Goal: Task Accomplishment & Management: Complete application form

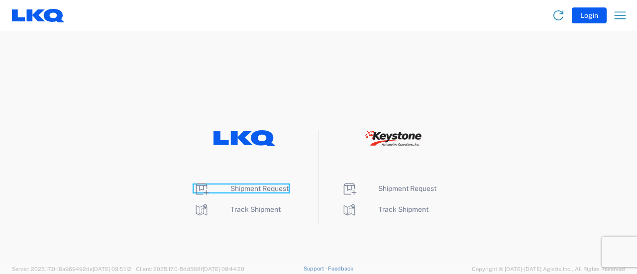
click at [265, 186] on span "Shipment Request" at bounding box center [259, 188] width 58 height 8
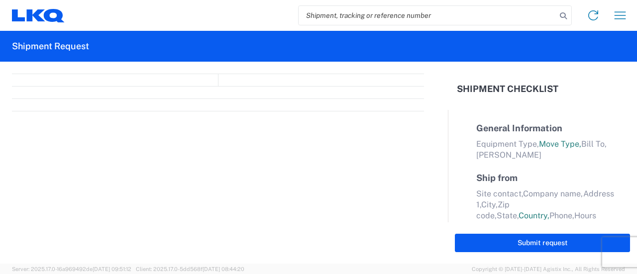
select select "FULL"
select select "LBS"
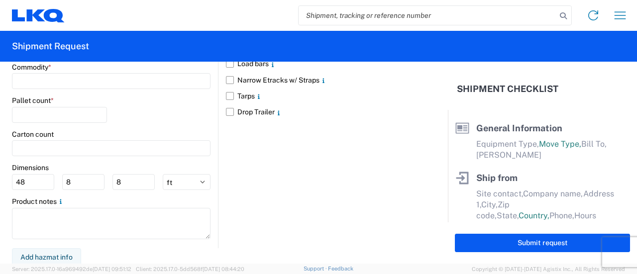
scroll to position [865, 0]
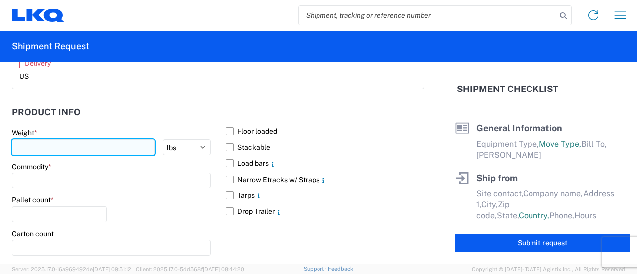
click at [45, 145] on input "number" at bounding box center [83, 147] width 143 height 16
type input "43000"
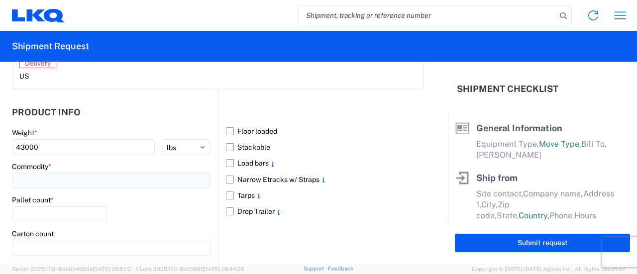
click at [64, 183] on input at bounding box center [111, 181] width 198 height 16
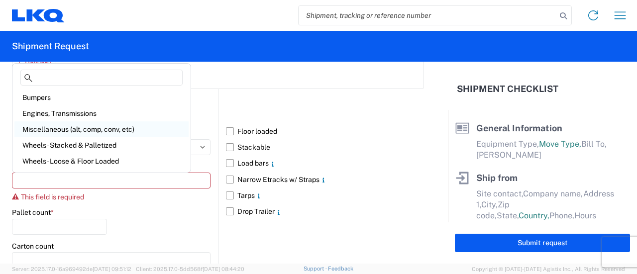
click at [74, 125] on div "Miscellaneous (alt, comp, conv, etc)" at bounding box center [101, 129] width 174 height 16
type input "Miscellaneous (alt, comp, conv, etc)"
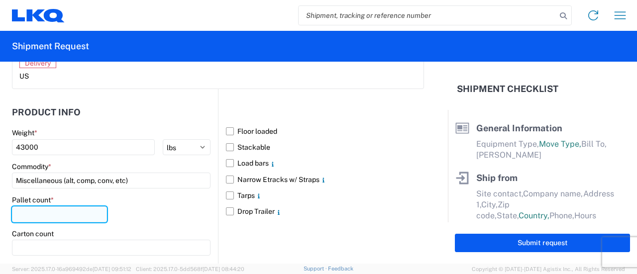
click at [45, 213] on input "number" at bounding box center [59, 214] width 95 height 16
type input "24"
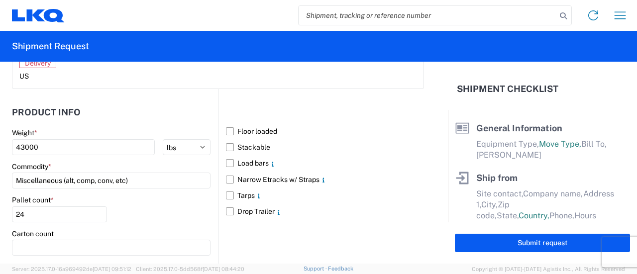
click at [236, 89] on div "Floor loaded Stackable Load bars Narrow Etracks w/ Straps Tarps Drop Trailer" at bounding box center [321, 218] width 206 height 258
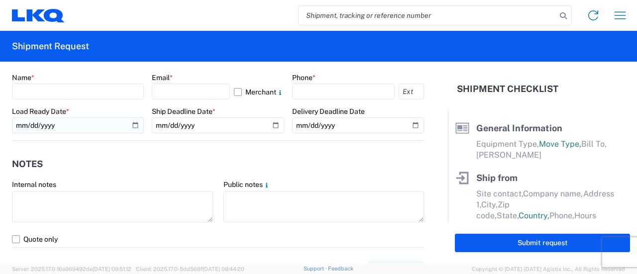
scroll to position [517, 0]
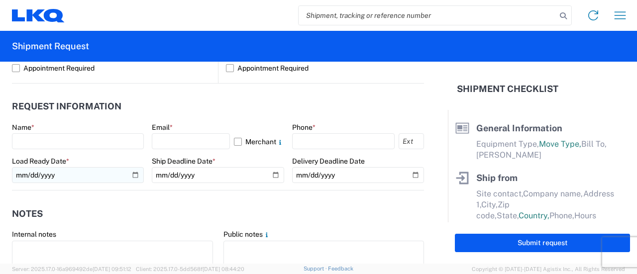
click at [58, 129] on div "Name *" at bounding box center [78, 127] width 132 height 9
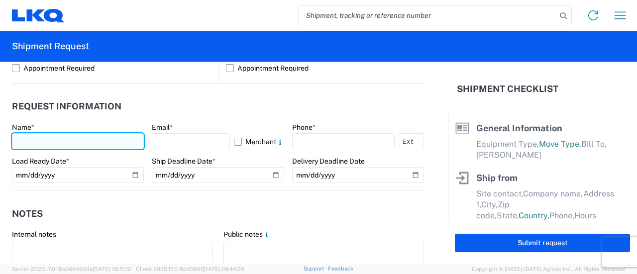
click at [57, 136] on input "text" at bounding box center [78, 141] width 132 height 16
type input "Dan Robinson"
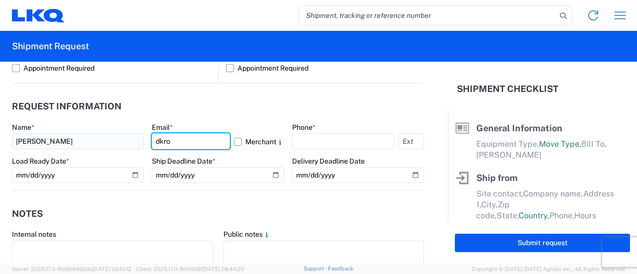
type input "dkrobinson@lkqcorp.com"
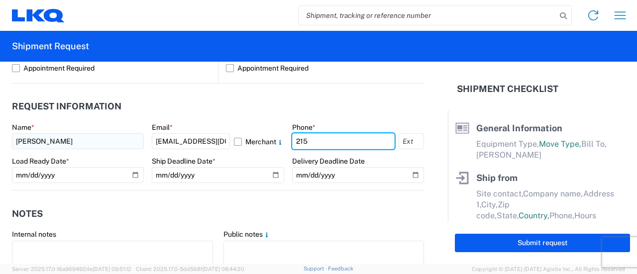
type input "2153297610"
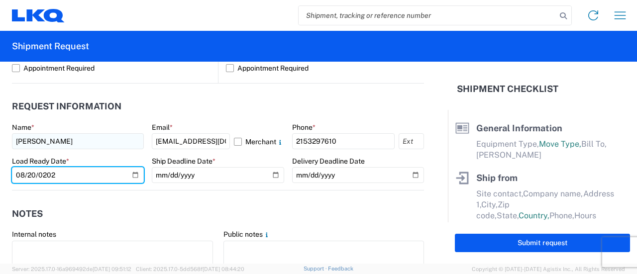
type input "2025-08-20"
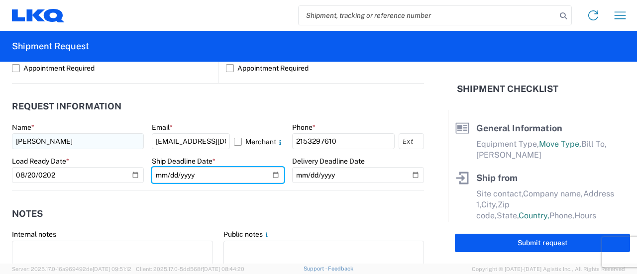
type input "222025-08-20"
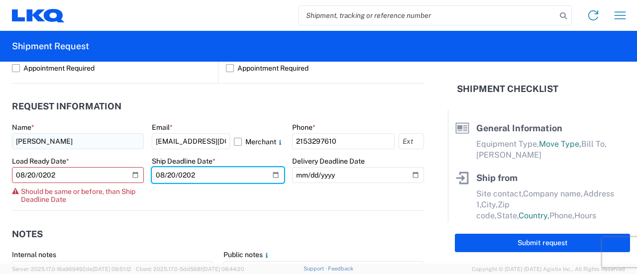
type input "2025-08-20"
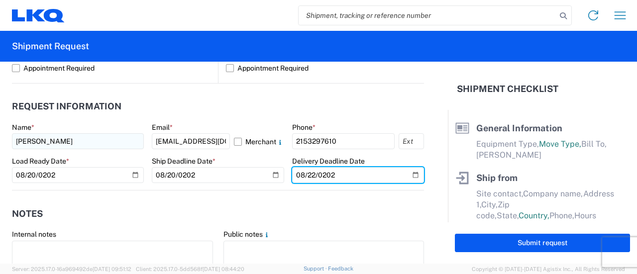
type input "2025-08-22"
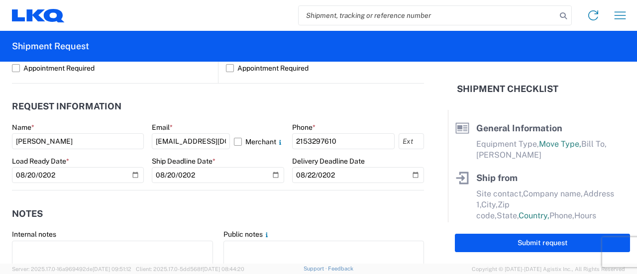
click at [132, 99] on header "Request Information" at bounding box center [218, 106] width 412 height 22
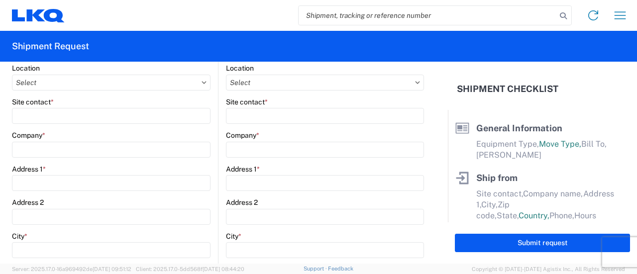
scroll to position [70, 0]
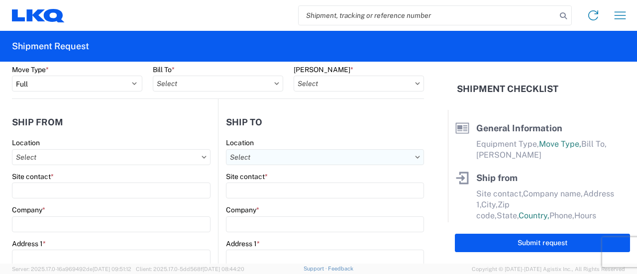
click at [210, 159] on input "Location" at bounding box center [111, 157] width 198 height 16
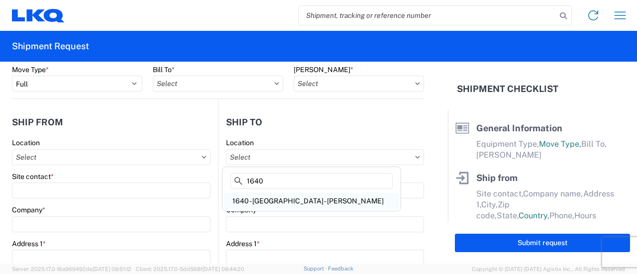
type input "1640"
click at [288, 194] on div "1640 - Philadelphia - Knopf" at bounding box center [311, 201] width 174 height 16
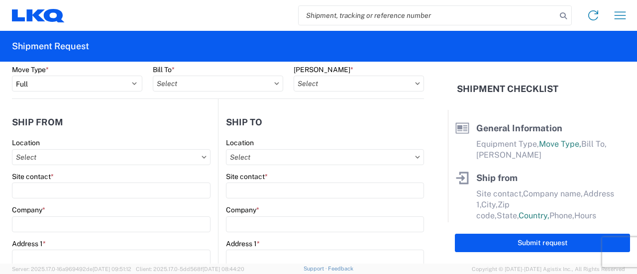
type input "1640 - Philadelphia - Knopf"
type input "LKQ Corporation"
type input "199 Canal Rd, Suite 100"
type input "Fairless Hills"
type input "19030"
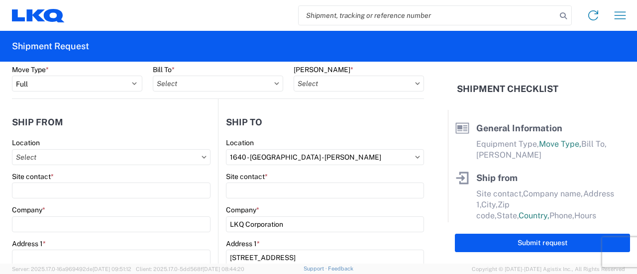
select select "US"
click at [271, 179] on div "Site contact *" at bounding box center [325, 176] width 198 height 9
click at [273, 181] on div "Site contact *" at bounding box center [325, 185] width 198 height 27
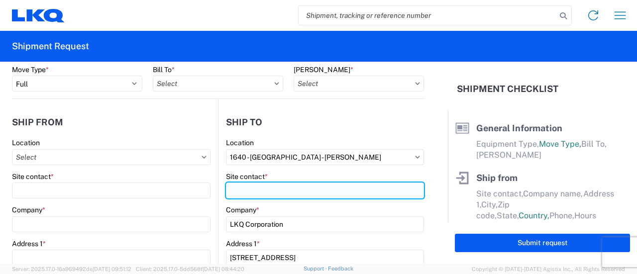
click at [274, 183] on input "Site contact *" at bounding box center [325, 191] width 198 height 16
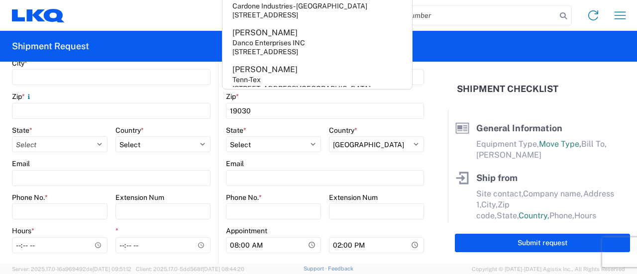
scroll to position [318, 0]
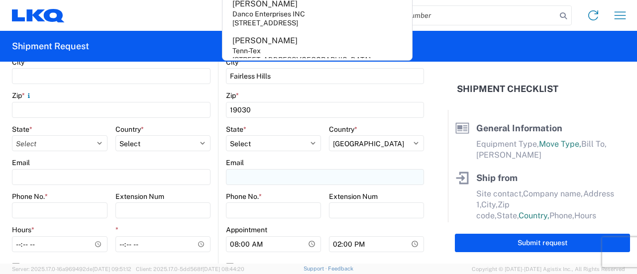
type input "dan"
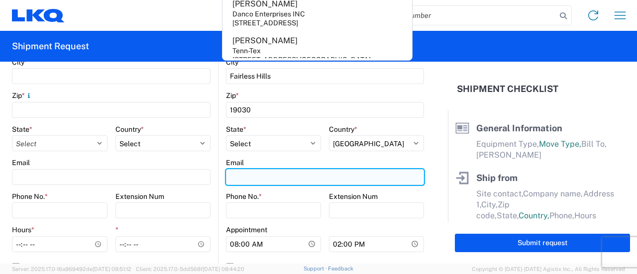
click at [237, 180] on input "Email" at bounding box center [325, 177] width 198 height 16
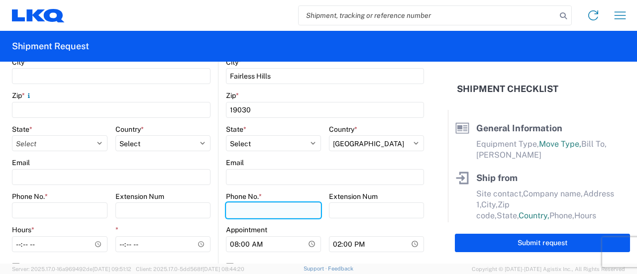
click at [237, 206] on input "Phone No. *" at bounding box center [273, 210] width 95 height 16
type input "2153297610"
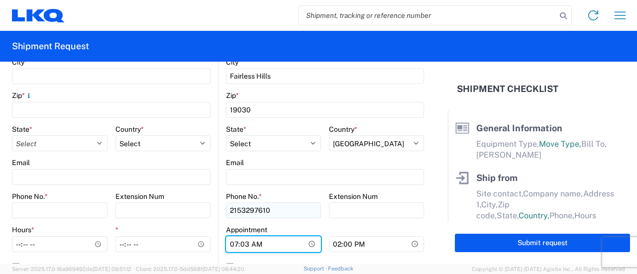
type input "07:30"
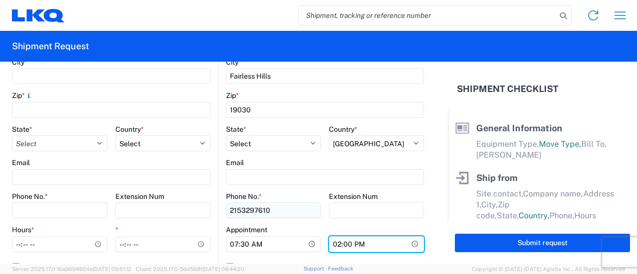
type input "15:00"
click at [211, 151] on main "Location Site contact * Company * Address 1 * Address 2 City * Zip * State * Se…" at bounding box center [115, 86] width 206 height 392
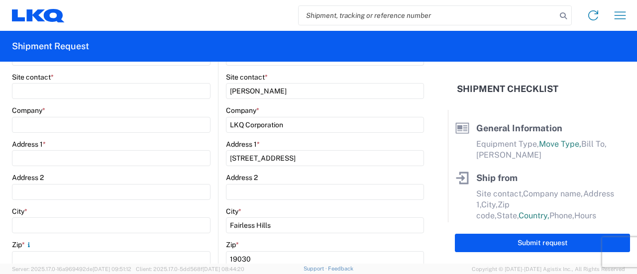
scroll to position [119, 0]
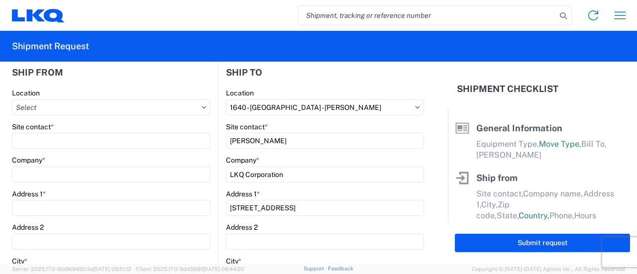
click at [41, 165] on div "Company *" at bounding box center [111, 169] width 198 height 27
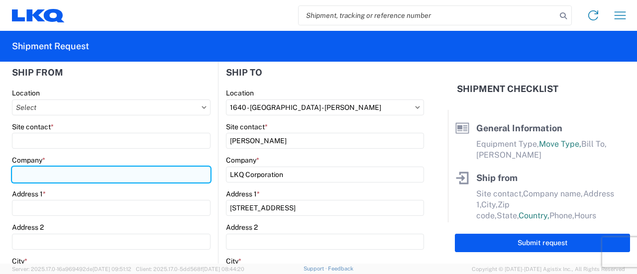
click at [41, 167] on input "Company *" at bounding box center [111, 175] width 198 height 16
type input "CD Cain"
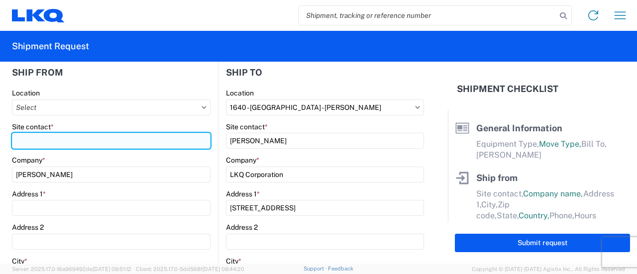
click at [50, 137] on input "Site contact *" at bounding box center [111, 141] width 198 height 16
type input "C"
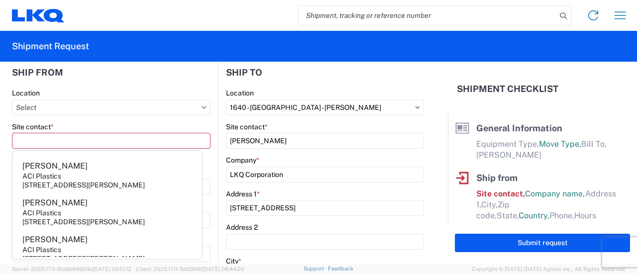
click at [10, 118] on form "General Information Template PO# Equipment Type * Select 53’ Dry Van Flatbed Dr…" at bounding box center [224, 163] width 448 height 202
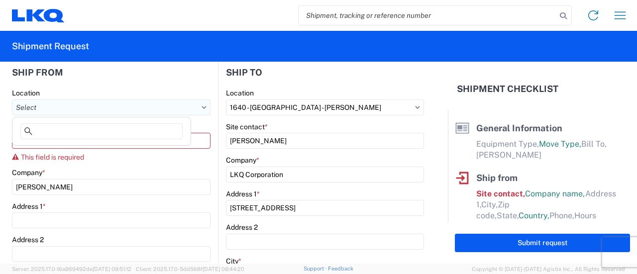
click at [37, 111] on input "Location" at bounding box center [111, 107] width 198 height 16
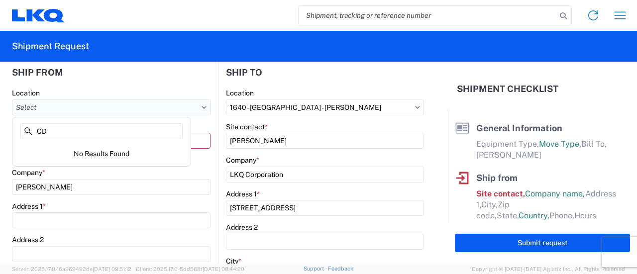
type input "C"
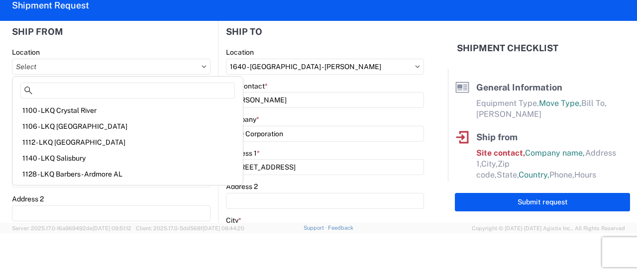
click at [5, 132] on form "General Information Template PO# Equipment Type * Select 53’ Dry Van Flatbed Dr…" at bounding box center [224, 122] width 448 height 202
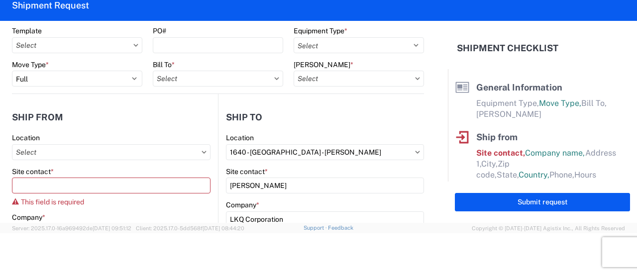
scroll to position [20, 0]
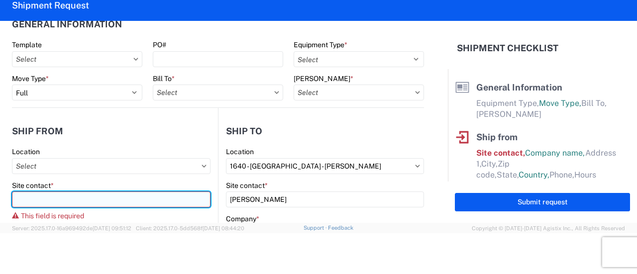
click at [92, 198] on input "Site contact *" at bounding box center [111, 199] width 198 height 16
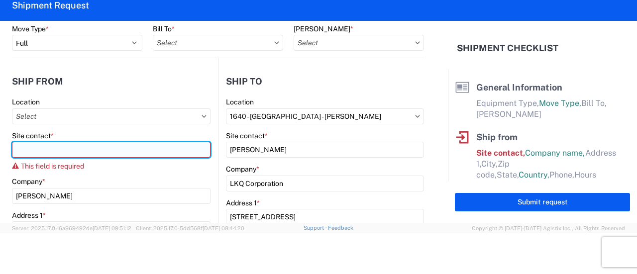
click at [75, 143] on input "Site contact *" at bounding box center [111, 150] width 198 height 16
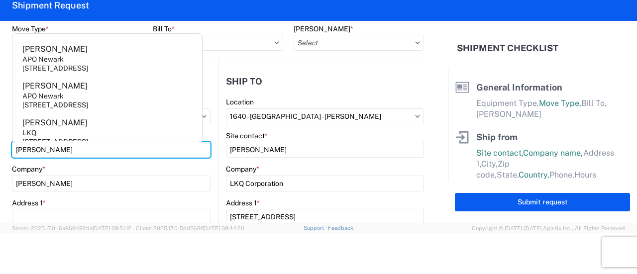
type input "David"
click at [32, 208] on div "Address 1 *" at bounding box center [111, 211] width 198 height 27
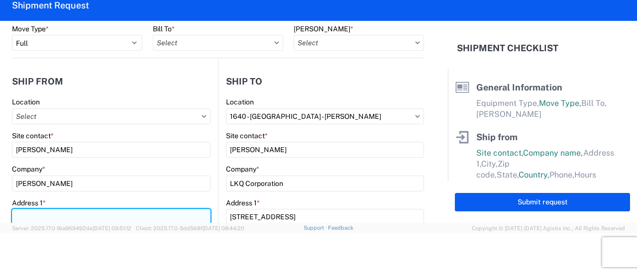
click at [33, 211] on input "Address 1 *" at bounding box center [111, 217] width 198 height 16
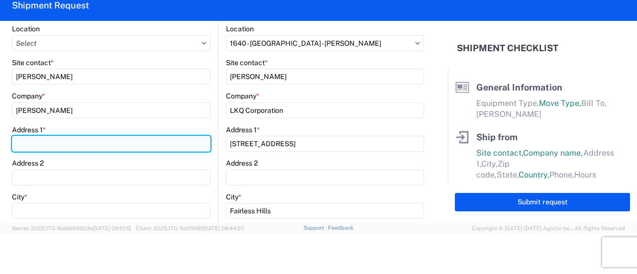
scroll to position [169, 0]
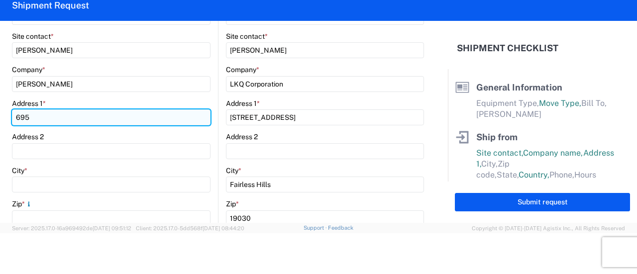
type input "695 Beck Road"
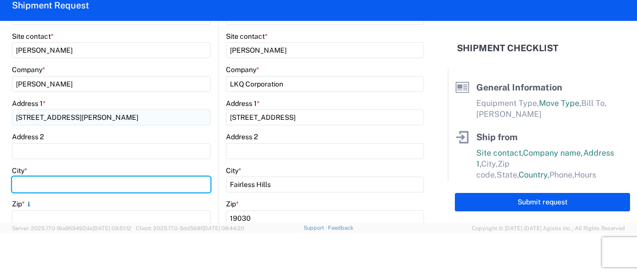
type input "J"
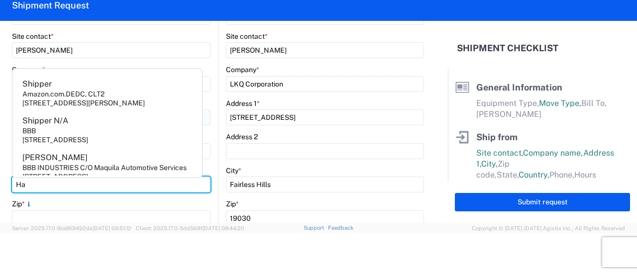
type input "H"
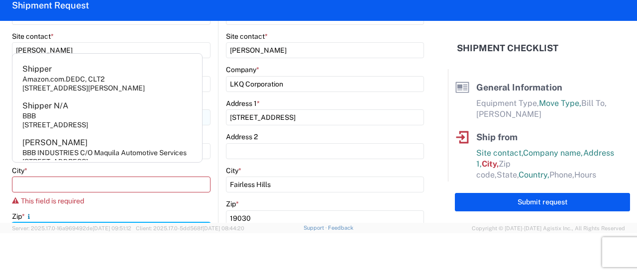
scroll to position [184, 0]
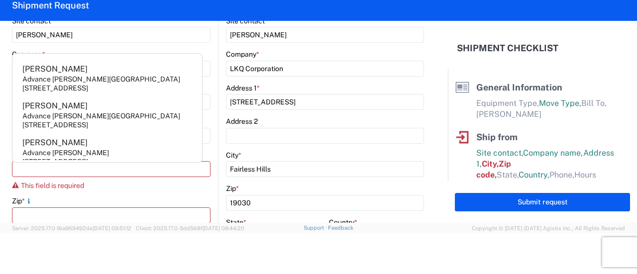
click at [1, 172] on form "General Information Template PO# Equipment Type * Select 53’ Dry Van Flatbed Dr…" at bounding box center [224, 122] width 448 height 202
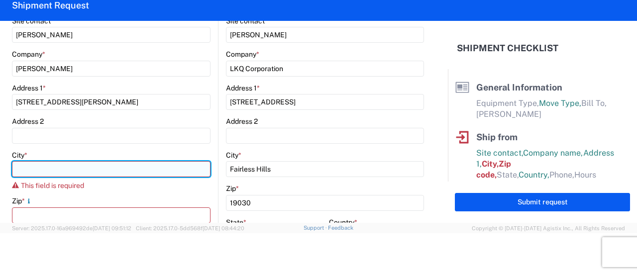
click at [81, 174] on input "City *" at bounding box center [111, 169] width 198 height 16
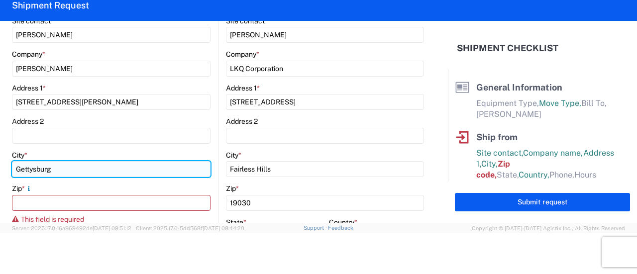
type input "Gettysburg"
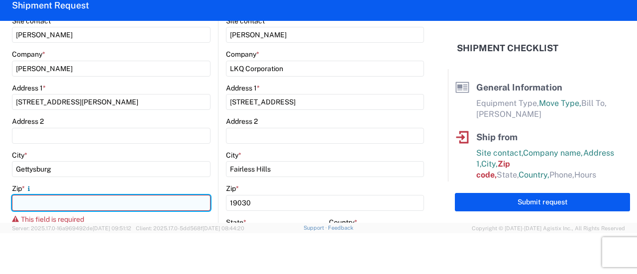
click at [75, 202] on input "Zip *" at bounding box center [111, 203] width 198 height 16
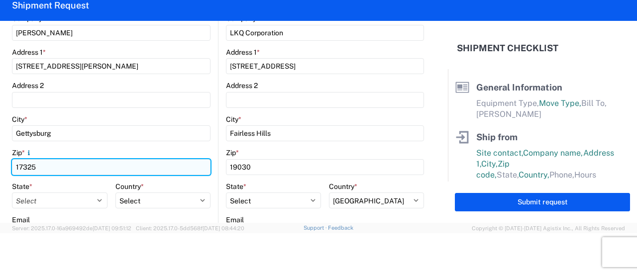
scroll to position [234, 0]
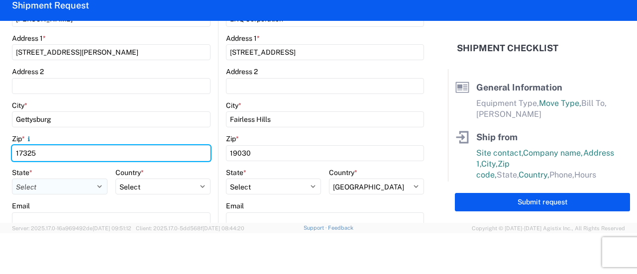
type input "17325"
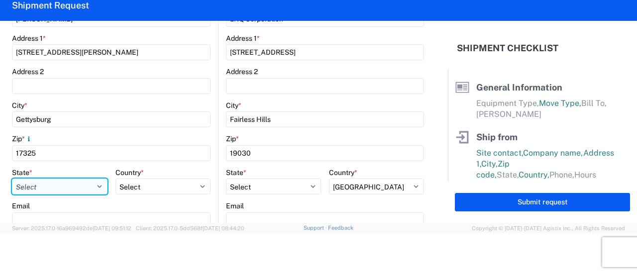
click at [58, 187] on select "Select Alabama Alaska Arizona Arkansas Armed Forces Americas Armed Forces Europ…" at bounding box center [59, 187] width 95 height 16
select select "PA"
click at [12, 179] on select "Select Alabama Alaska Arizona Arkansas Armed Forces Americas Armed Forces Europ…" at bounding box center [59, 187] width 95 height 16
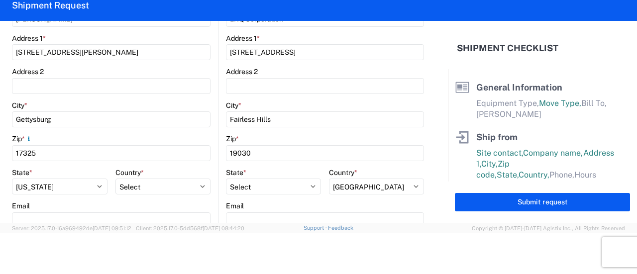
click at [7, 199] on form "General Information Template PO# Equipment Type * Select 53’ Dry Van Flatbed Dr…" at bounding box center [224, 122] width 448 height 202
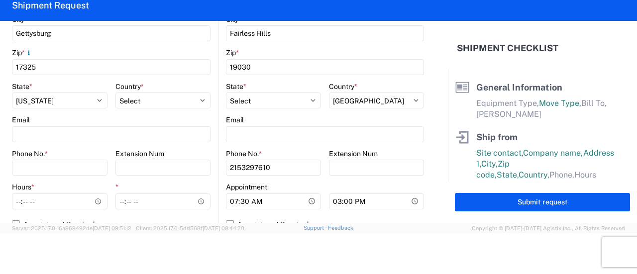
scroll to position [334, 0]
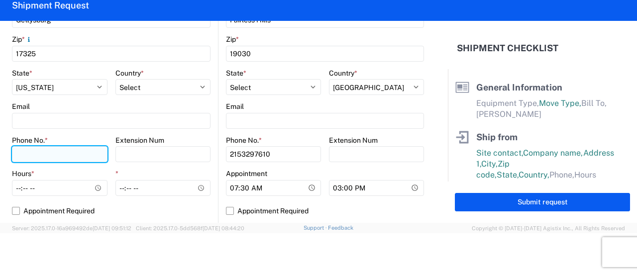
click at [39, 153] on input "Phone No. *" at bounding box center [59, 154] width 95 height 16
type input "717-624-9393"
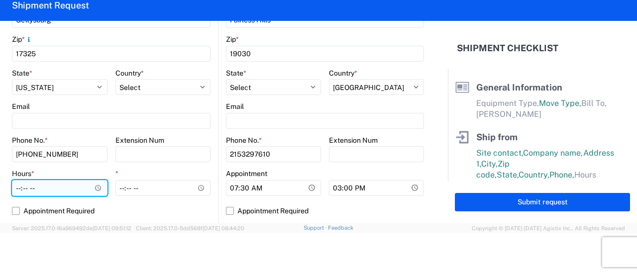
click at [20, 186] on input "Hours *" at bounding box center [59, 188] width 95 height 16
type input "08:00"
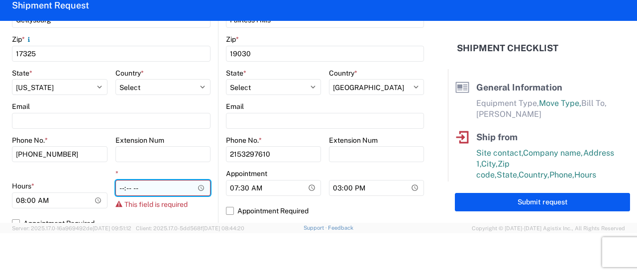
click at [128, 190] on input "*" at bounding box center [162, 188] width 95 height 16
type input "10:00"
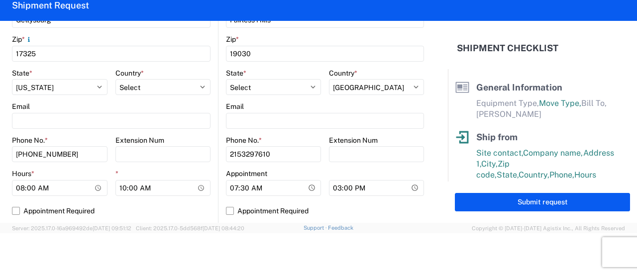
click at [218, 133] on main "1640 Location 1640 - Philadelphia - Knopf Site contact * dan Company * LKQ Corp…" at bounding box center [320, 29] width 205 height 392
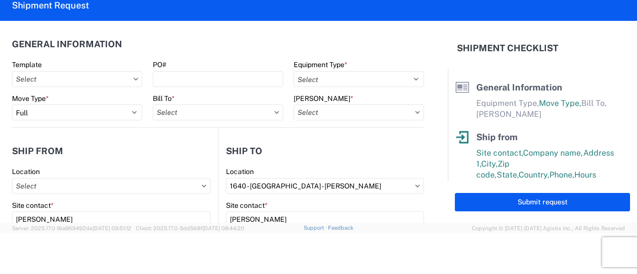
scroll to position [0, 0]
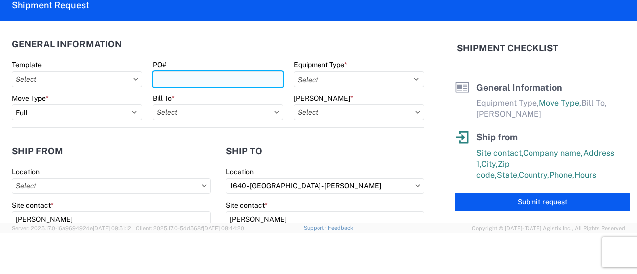
click at [172, 79] on input "PO#" at bounding box center [218, 79] width 130 height 16
type input "TR1640-CDC8"
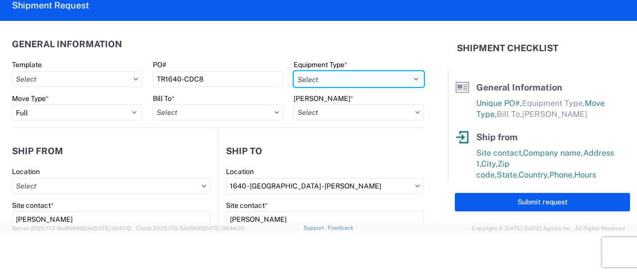
click at [324, 83] on select "Select 53’ Dry Van Flatbed Dropdeck (van) Lowboy (flatbed) Rail" at bounding box center [358, 79] width 130 height 16
select select "STDV"
click at [293, 71] on select "Select 53’ Dry Van Flatbed Dropdeck (van) Lowboy (flatbed) Rail" at bounding box center [358, 79] width 130 height 16
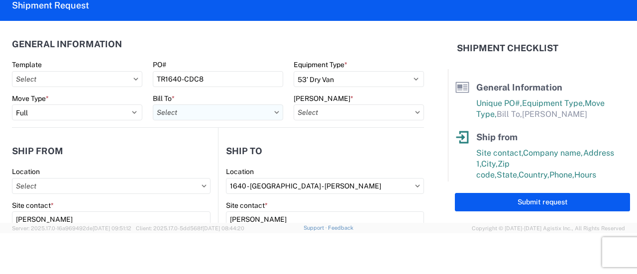
click at [220, 116] on input "Bill To *" at bounding box center [218, 112] width 130 height 16
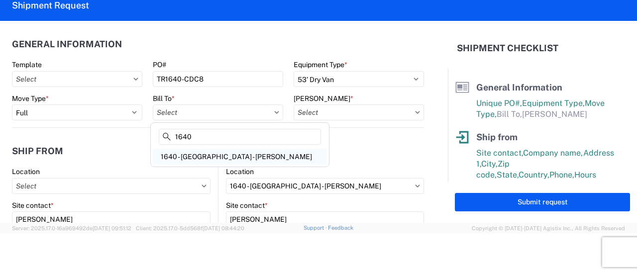
type input "1640"
click at [211, 156] on div "1640 - Philadelphia - Knopf" at bounding box center [240, 157] width 174 height 16
type input "1640 - Philadelphia - Knopf"
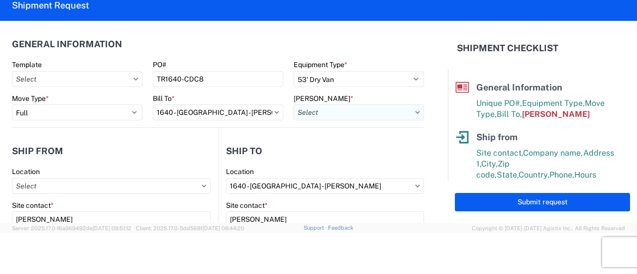
click at [339, 118] on input "Bill Code *" at bounding box center [358, 112] width 130 height 16
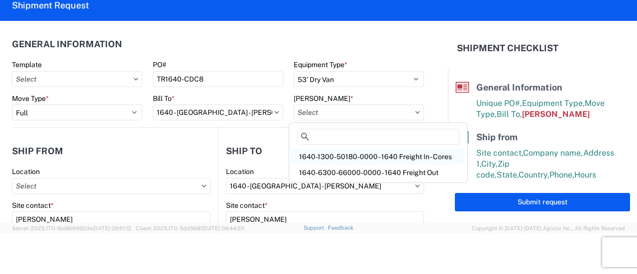
click at [359, 155] on div "1640-1300-50180-0000 - 1640 Freight In - Cores" at bounding box center [378, 157] width 174 height 16
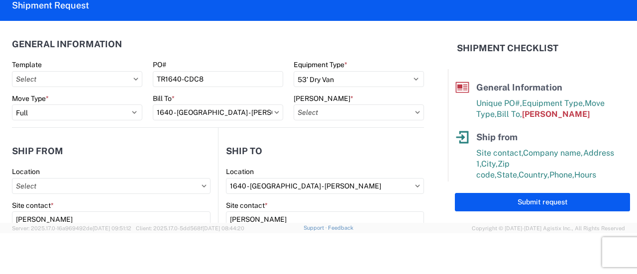
type input "1640-1300-50180-0000 - 1640 Freight In - Cores"
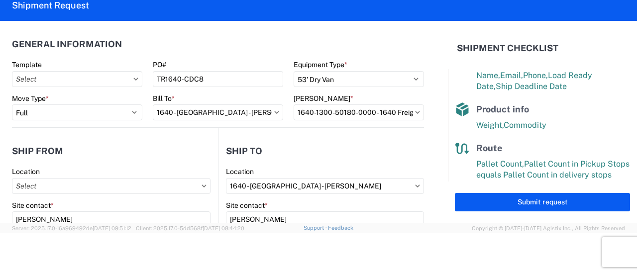
scroll to position [208, 0]
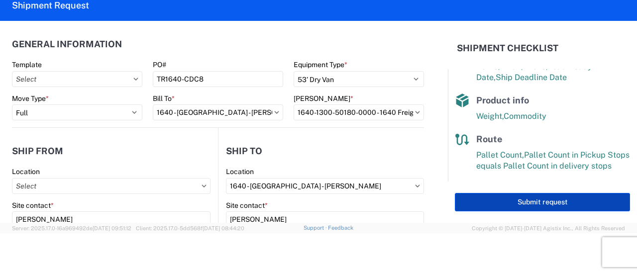
click at [538, 198] on button "Submit request" at bounding box center [542, 202] width 175 height 18
select select "PA"
select select "US"
